Goal: Information Seeking & Learning: Check status

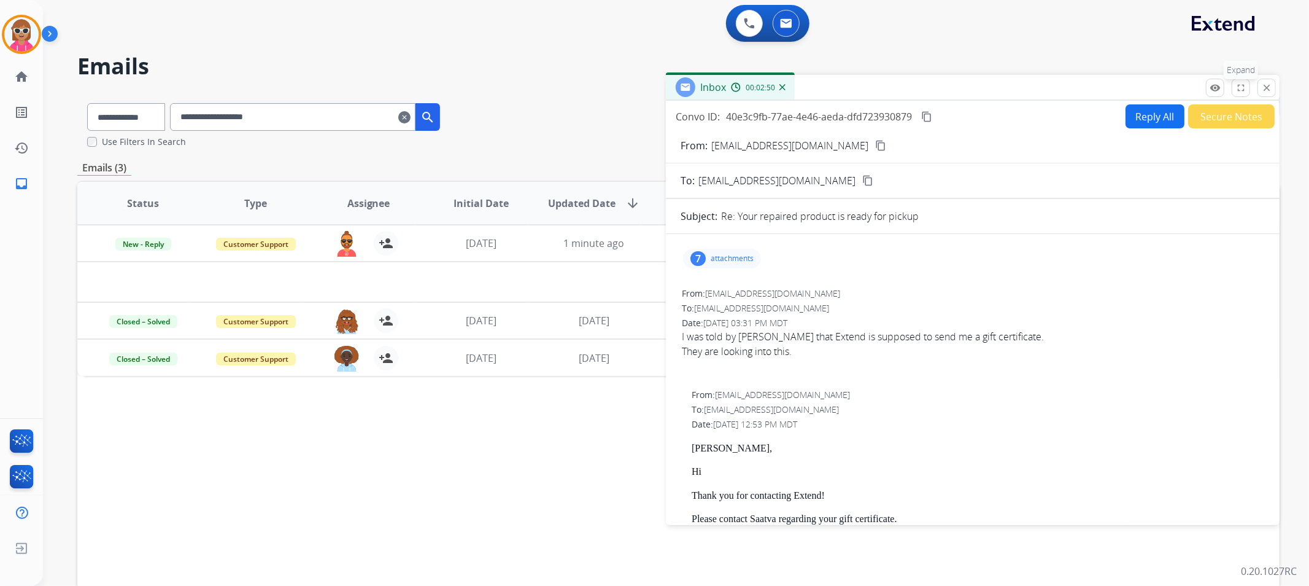
scroll to position [614, 0]
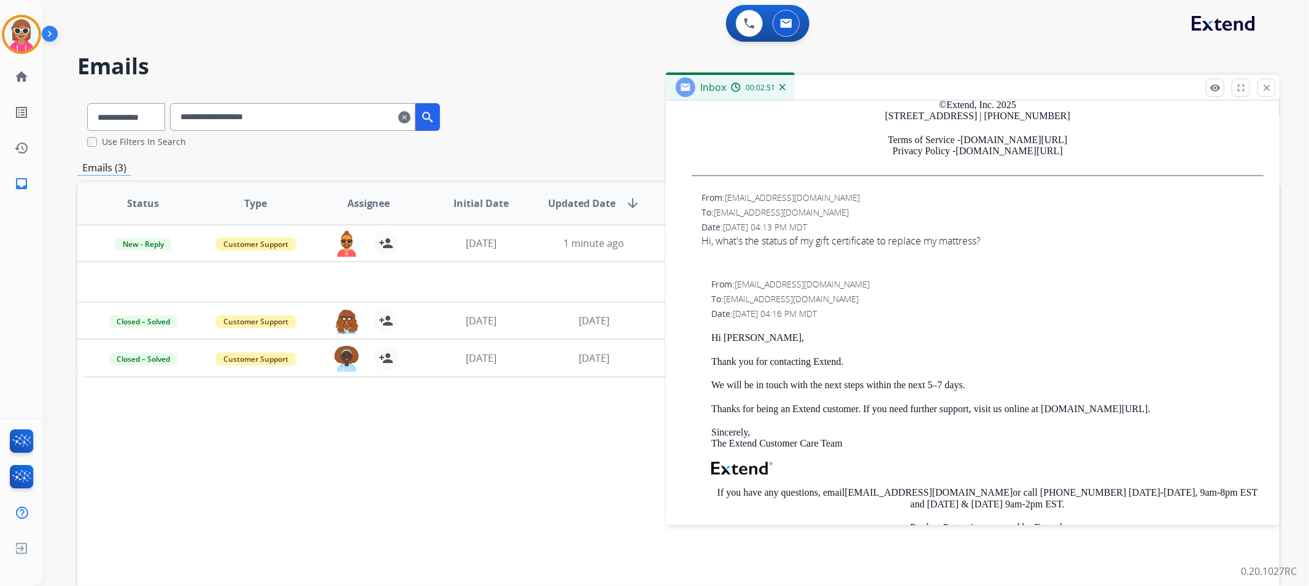
drag, startPoint x: 1268, startPoint y: 83, endPoint x: 722, endPoint y: 155, distance: 550.3
click at [1267, 85] on mat-icon "close" at bounding box center [1266, 87] width 11 height 11
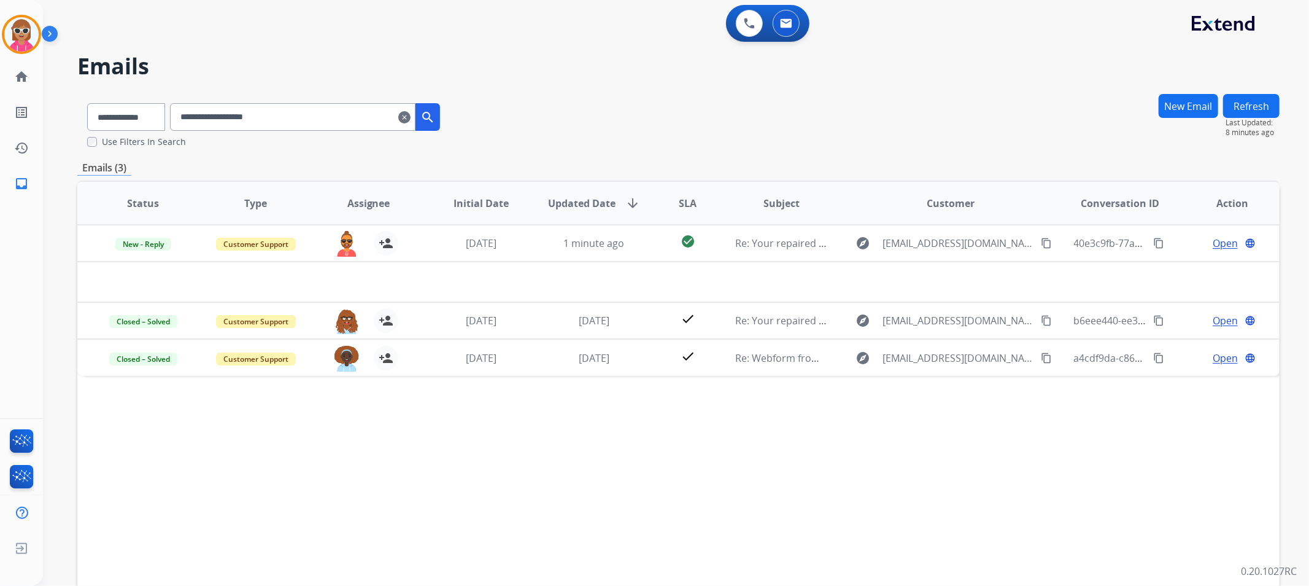
drag, startPoint x: 299, startPoint y: 114, endPoint x: 176, endPoint y: 117, distance: 122.8
click at [176, 117] on div "**********" at bounding box center [263, 114] width 373 height 42
paste input "********"
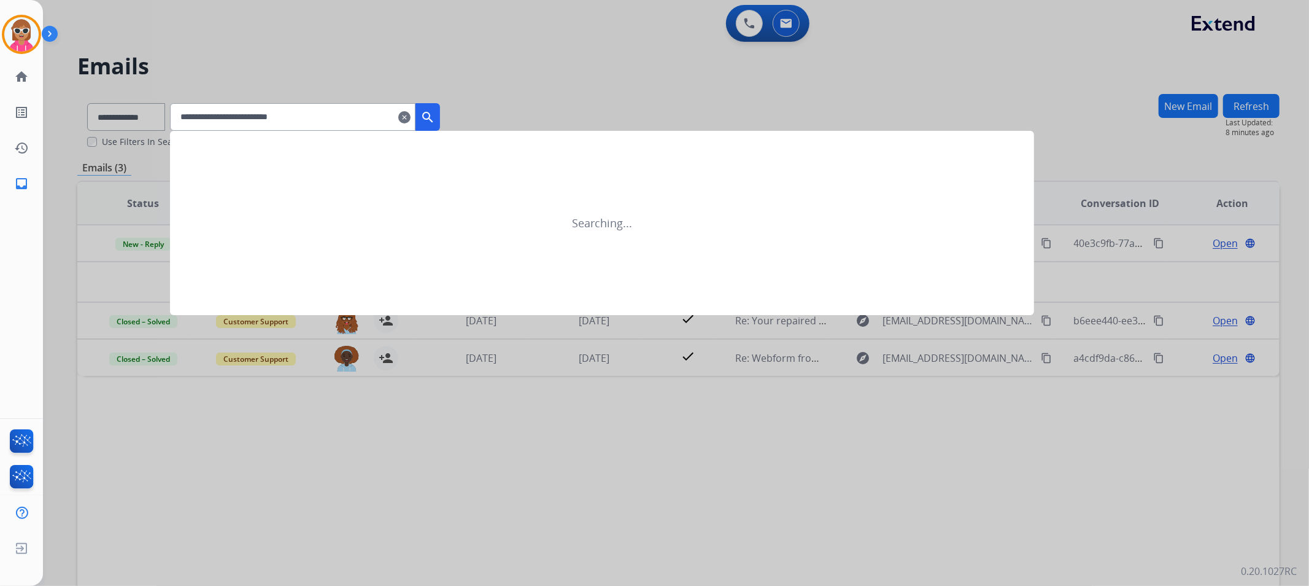
type input "**********"
click at [435, 111] on mat-icon "search" at bounding box center [427, 117] width 15 height 15
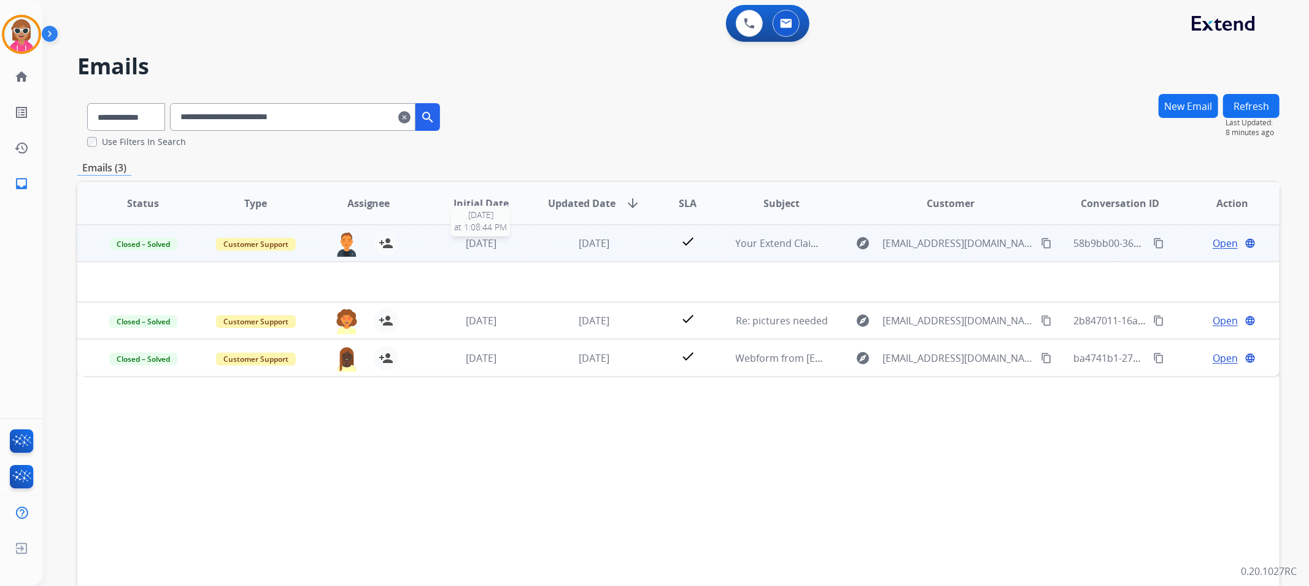
click at [444, 248] on div "[DATE]" at bounding box center [481, 243] width 93 height 15
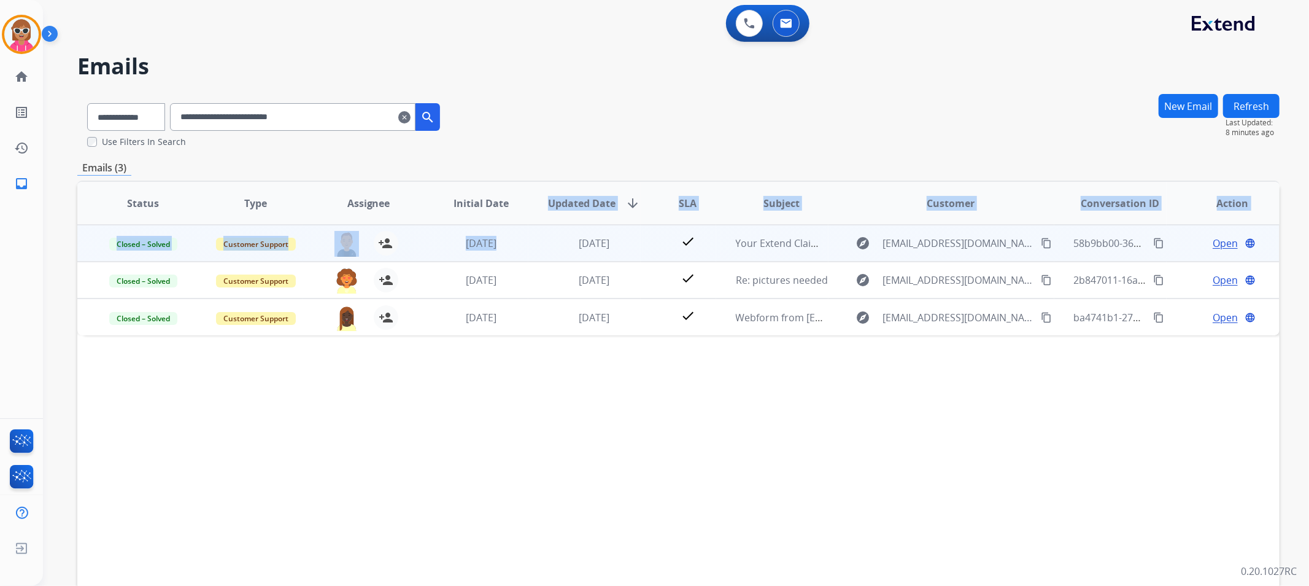
click at [531, 234] on table "Status Type Assignee Initial Date Updated Date arrow_downward SLA Subject Custo…" at bounding box center [678, 258] width 1202 height 153
click at [533, 239] on td "[DATE]" at bounding box center [584, 243] width 113 height 37
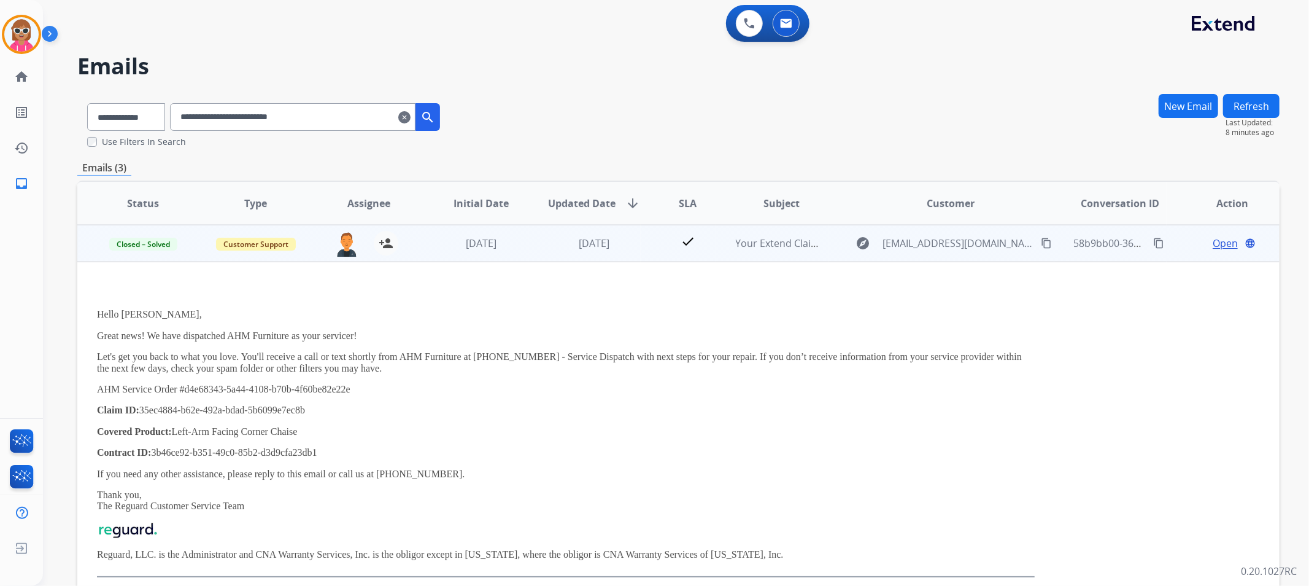
click at [1213, 238] on span "Open" at bounding box center [1225, 243] width 25 height 15
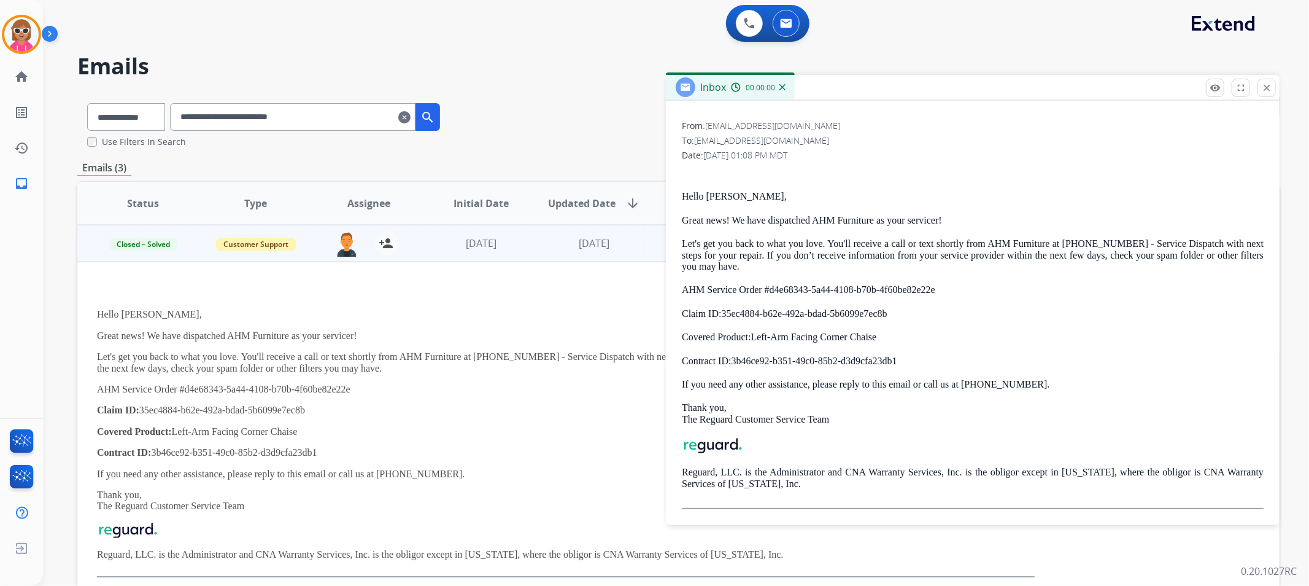
scroll to position [171, 0]
click at [1263, 81] on button "close Close" at bounding box center [1267, 88] width 18 height 18
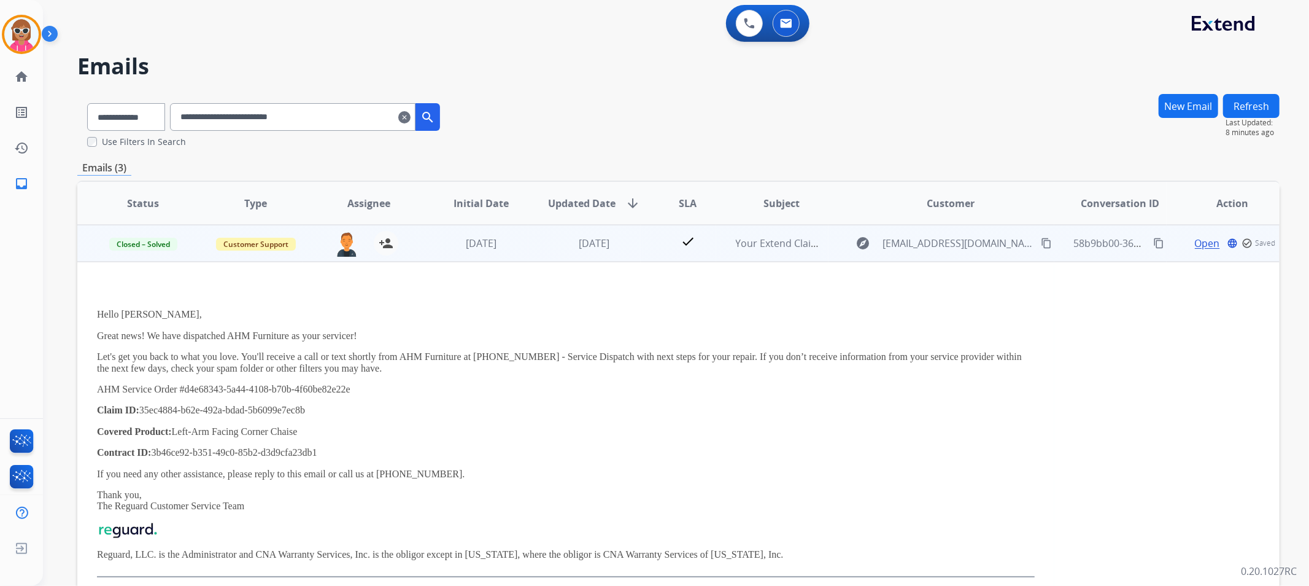
click at [552, 252] on td "[DATE]" at bounding box center [584, 243] width 113 height 37
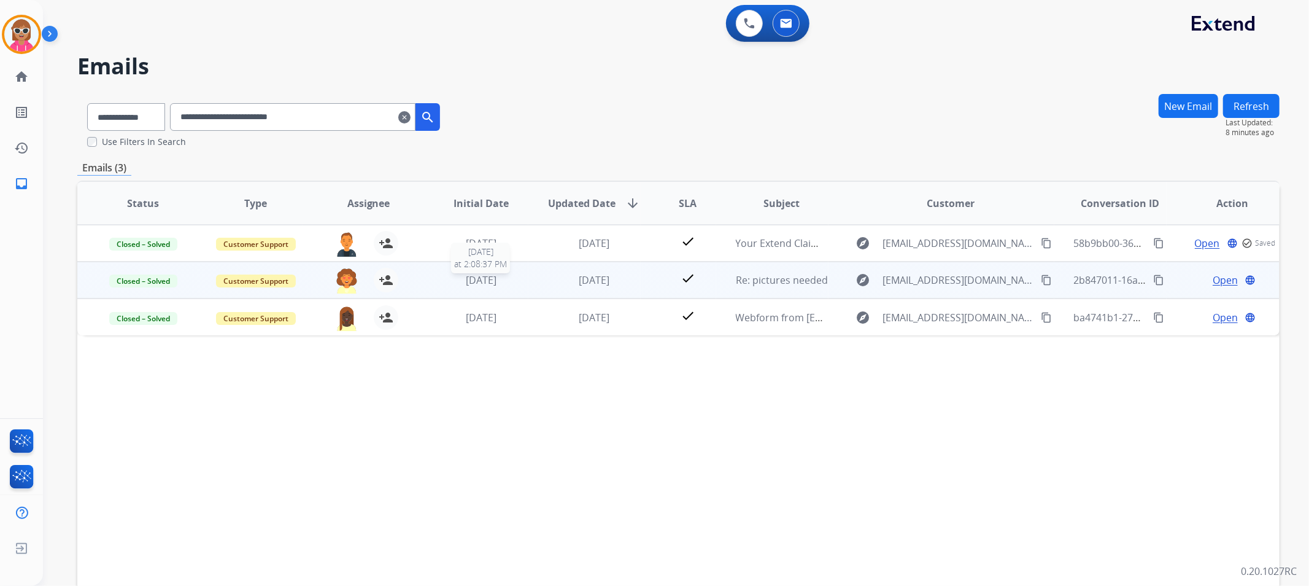
click at [483, 285] on span "[DATE]" at bounding box center [481, 280] width 31 height 14
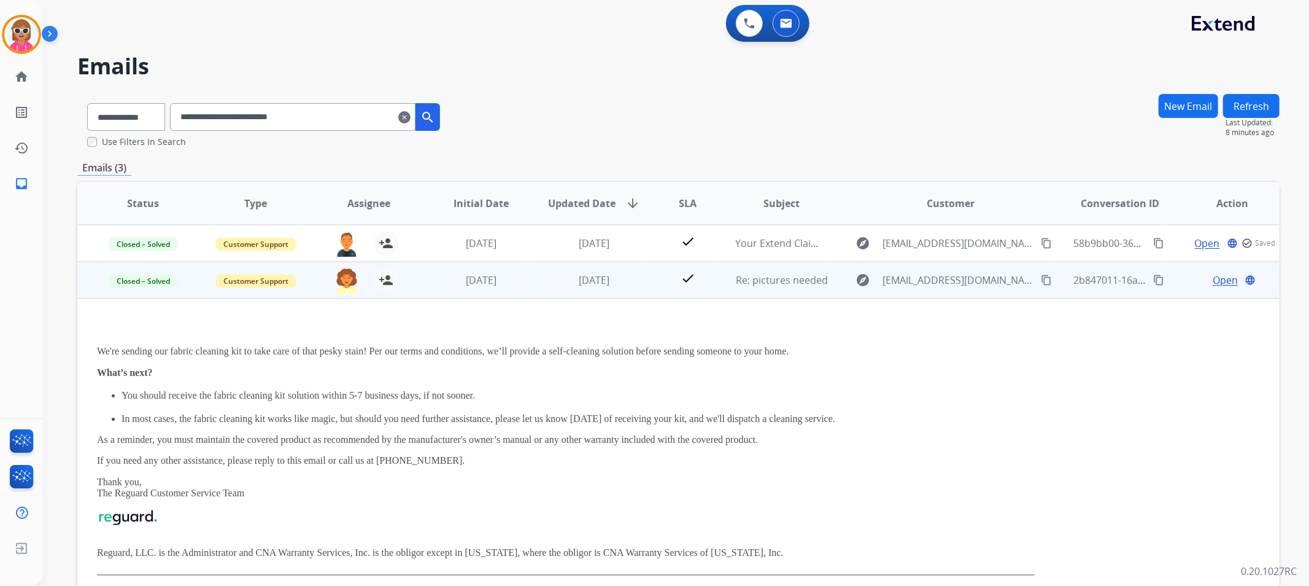
scroll to position [37, 0]
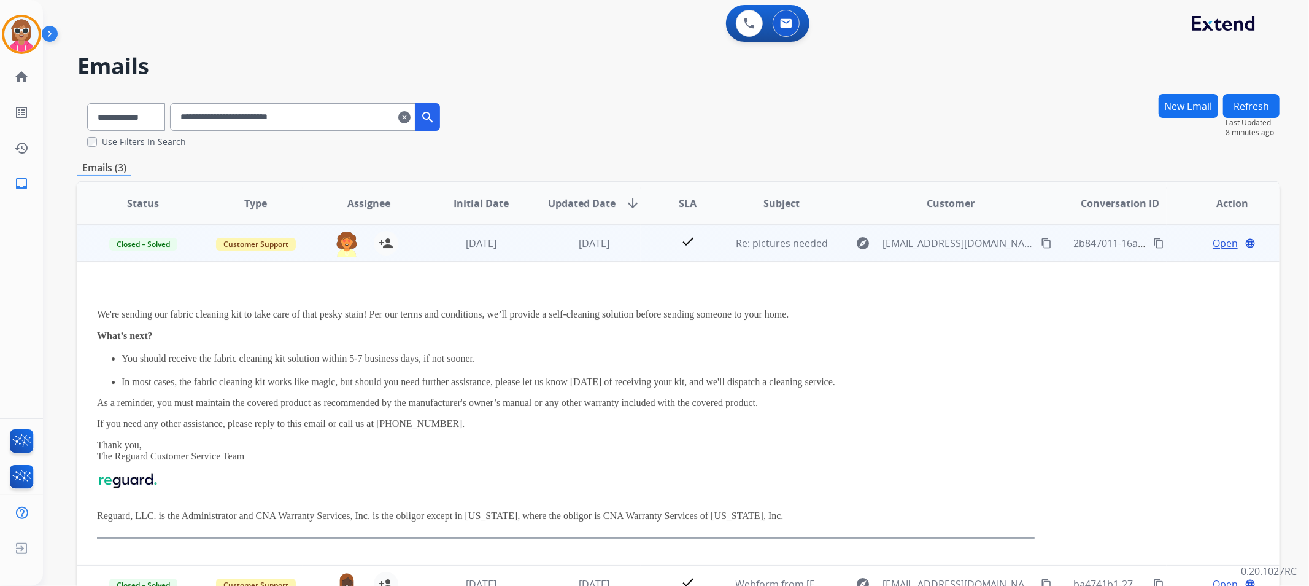
click at [473, 228] on td "[DATE]" at bounding box center [472, 243] width 113 height 37
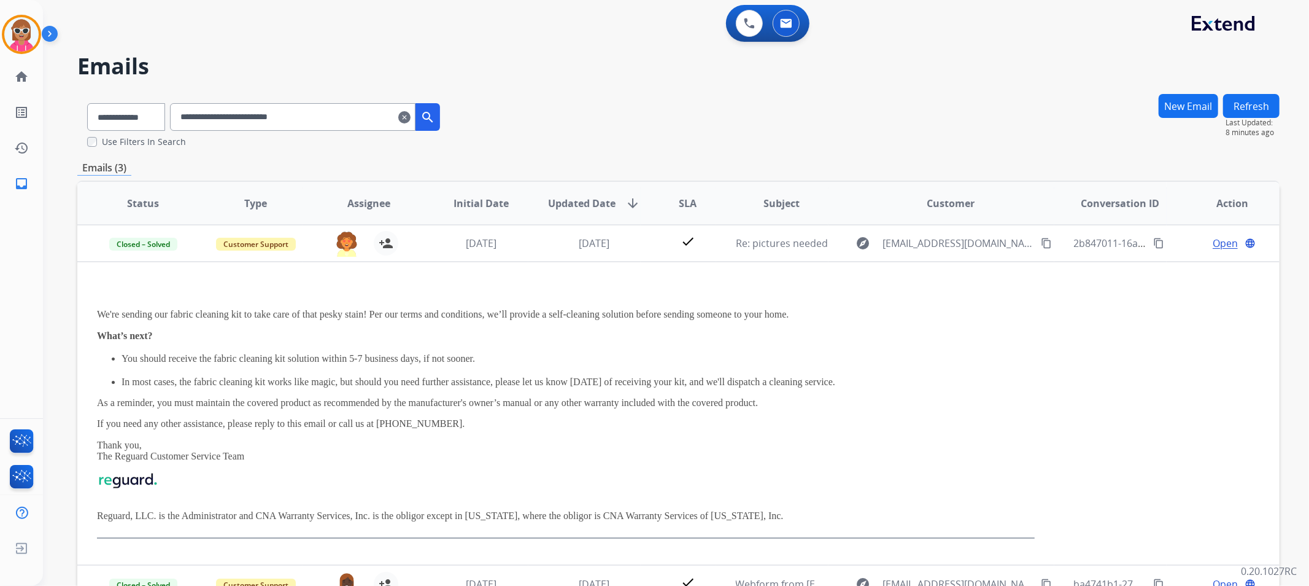
scroll to position [0, 0]
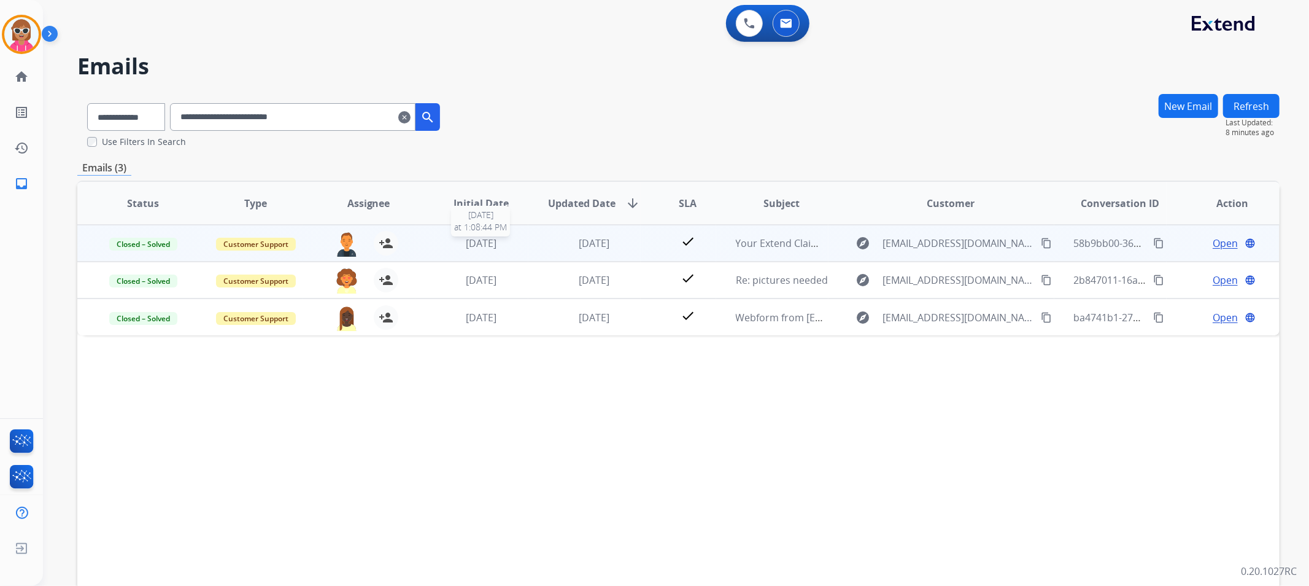
click at [449, 238] on div "[DATE]" at bounding box center [481, 243] width 93 height 15
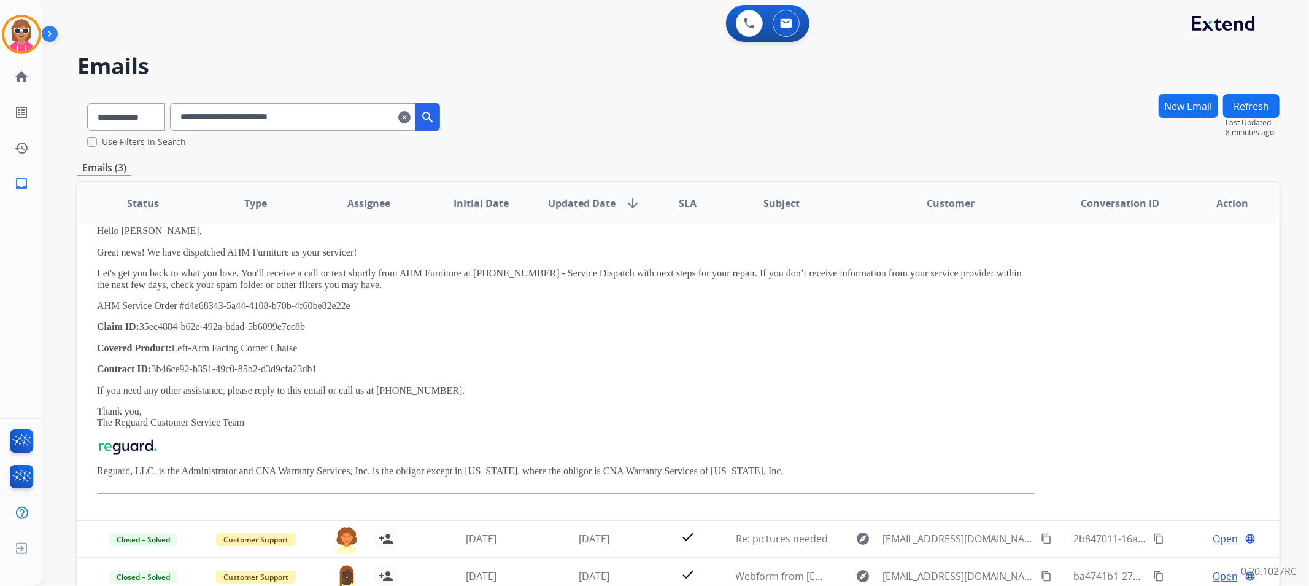
scroll to position [15, 0]
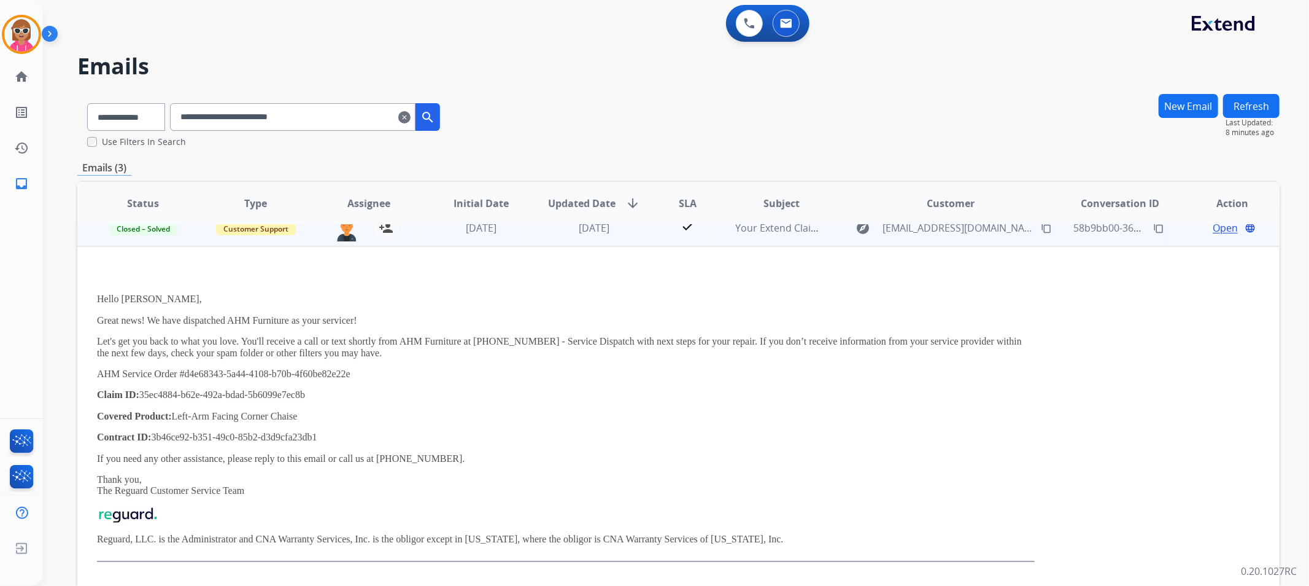
click at [646, 244] on td "check" at bounding box center [678, 227] width 75 height 37
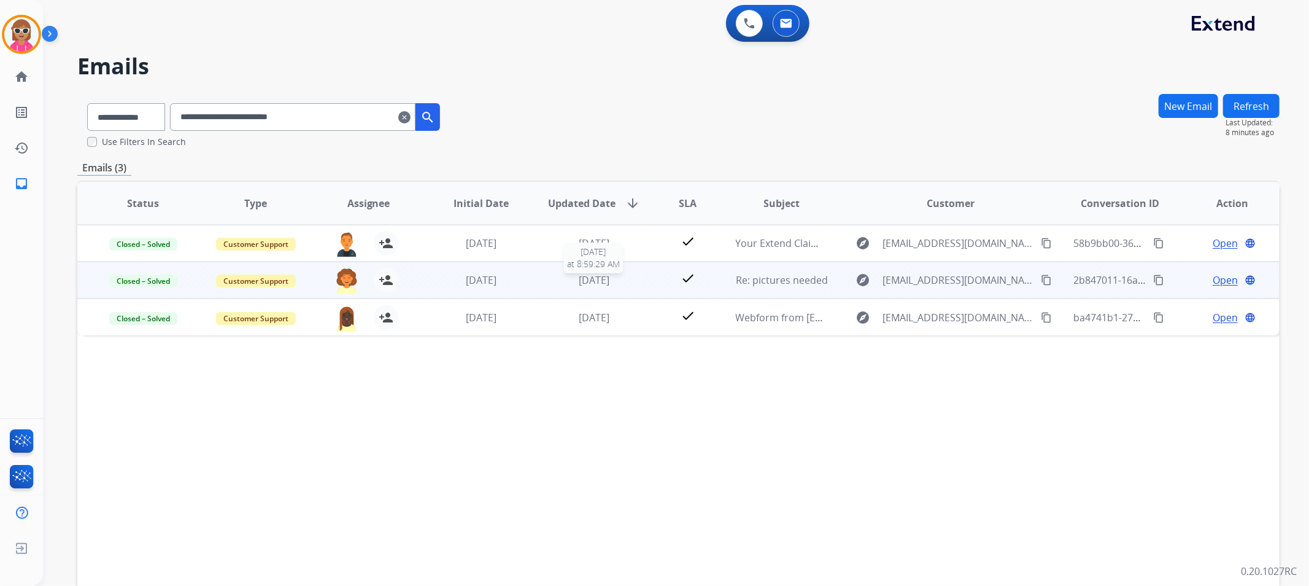
click at [581, 280] on span "[DATE]" at bounding box center [594, 280] width 31 height 14
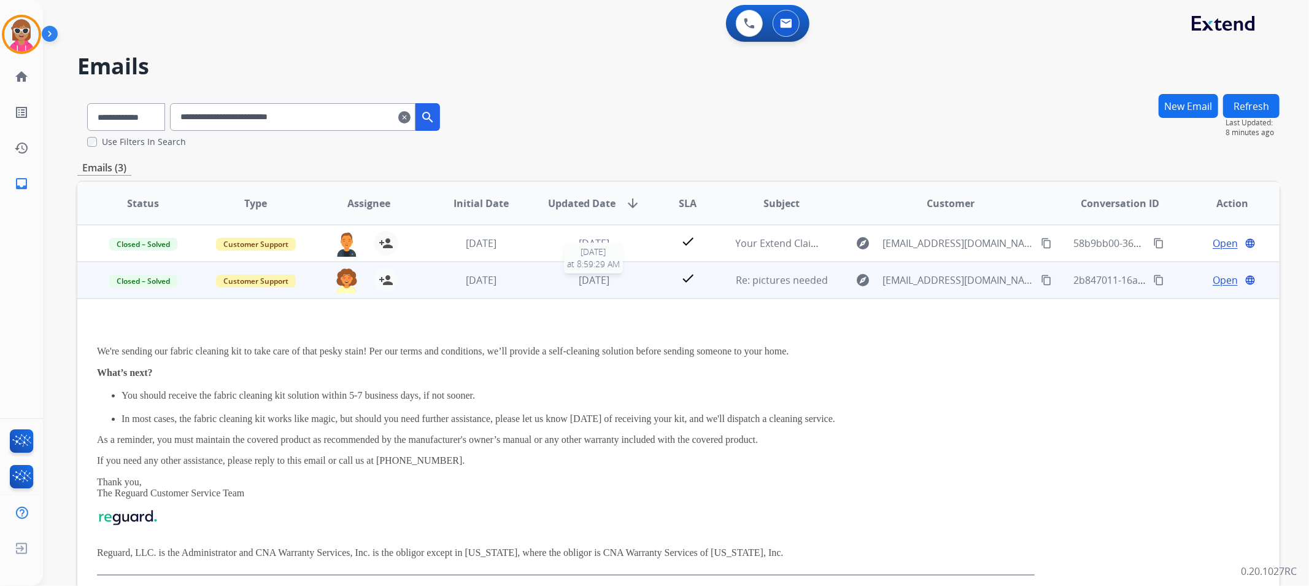
scroll to position [37, 0]
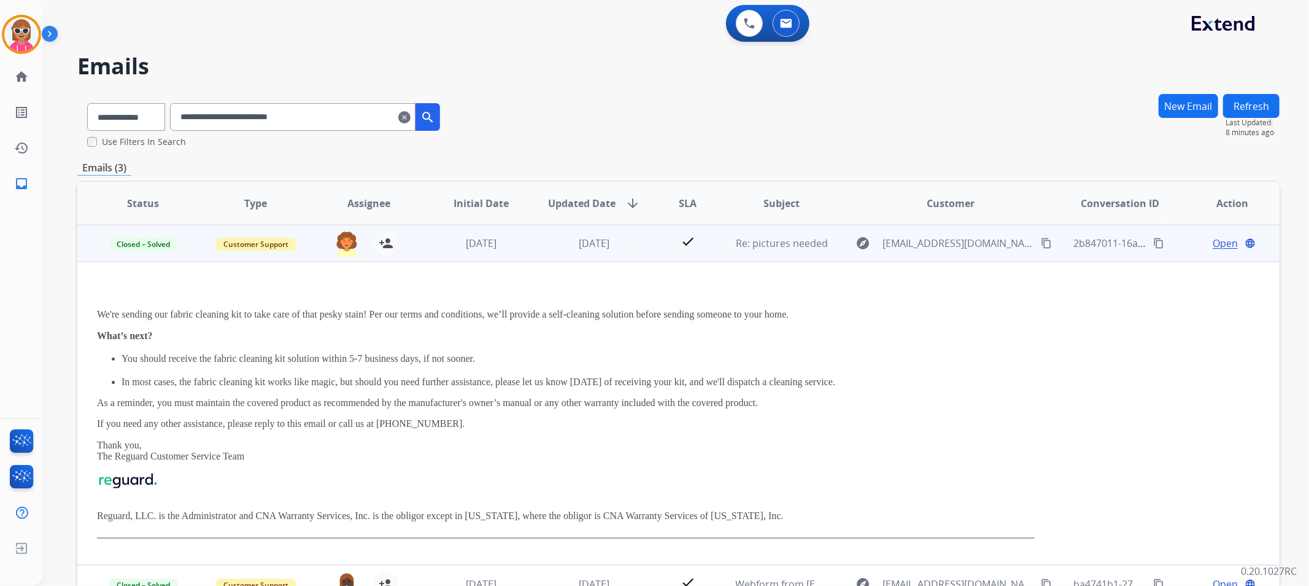
click at [579, 240] on span "[DATE]" at bounding box center [594, 243] width 31 height 14
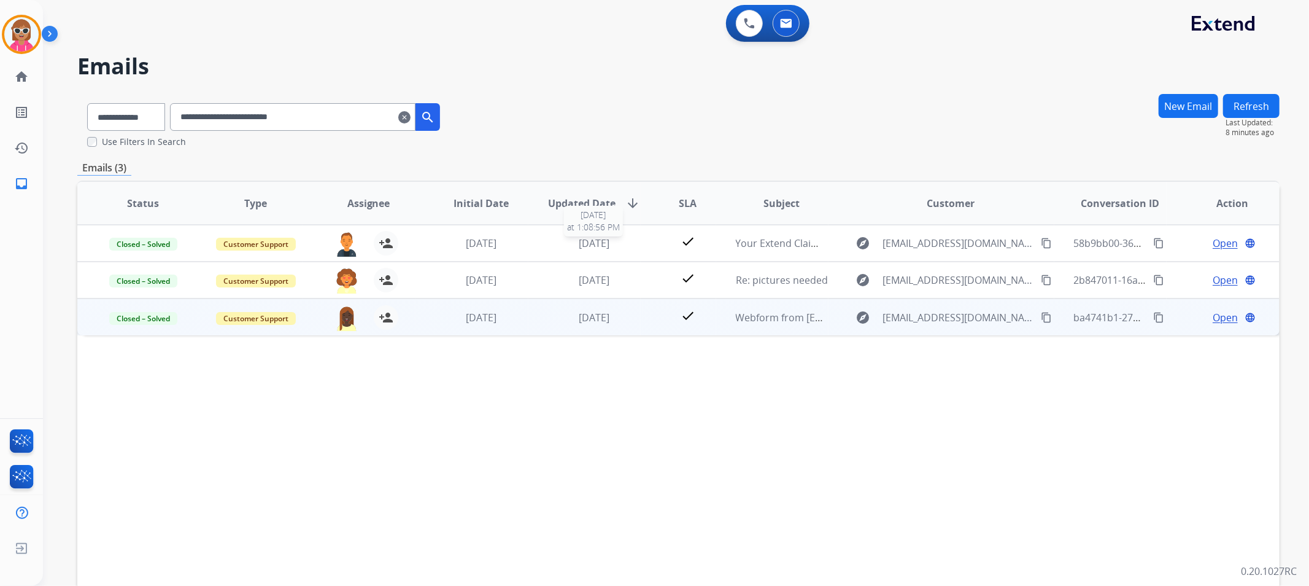
scroll to position [0, 0]
click at [579, 322] on span "[DATE]" at bounding box center [594, 318] width 31 height 14
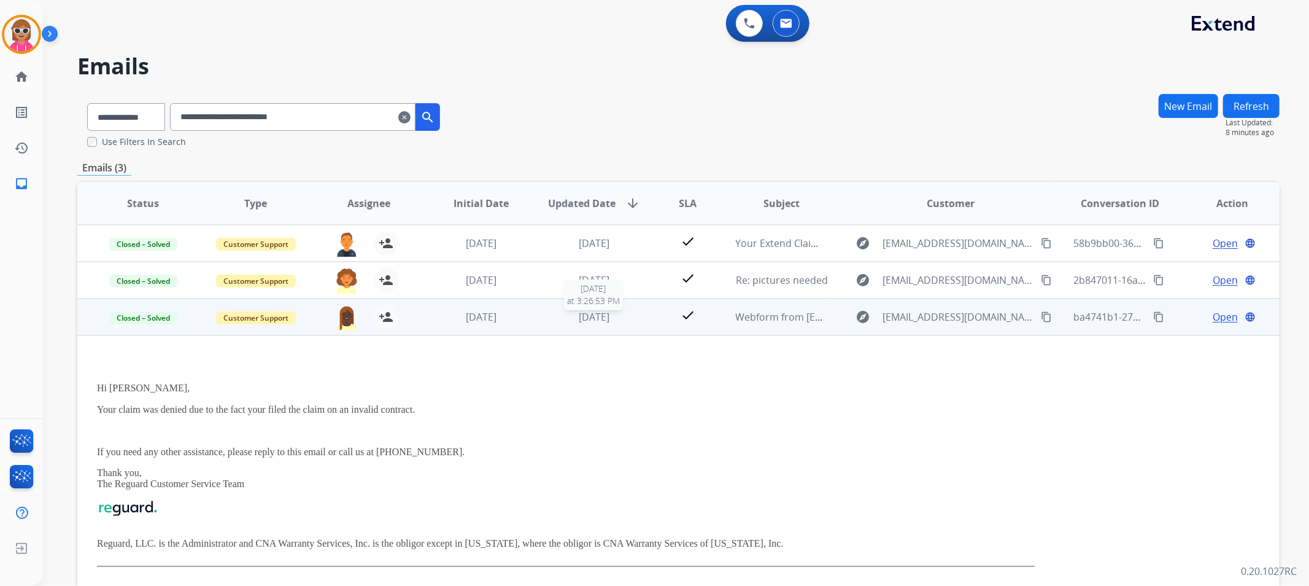
click at [579, 320] on span "[DATE]" at bounding box center [594, 317] width 31 height 14
